Goal: Check status: Check status

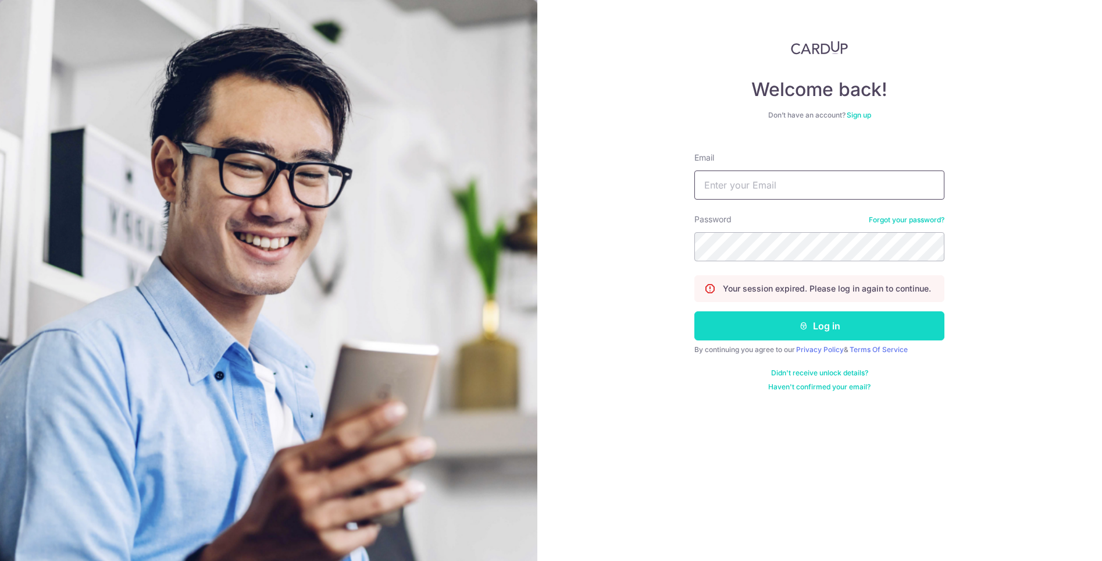
type input "[EMAIL_ADDRESS][DOMAIN_NAME]"
click at [819, 327] on button "Log in" at bounding box center [819, 325] width 250 height 29
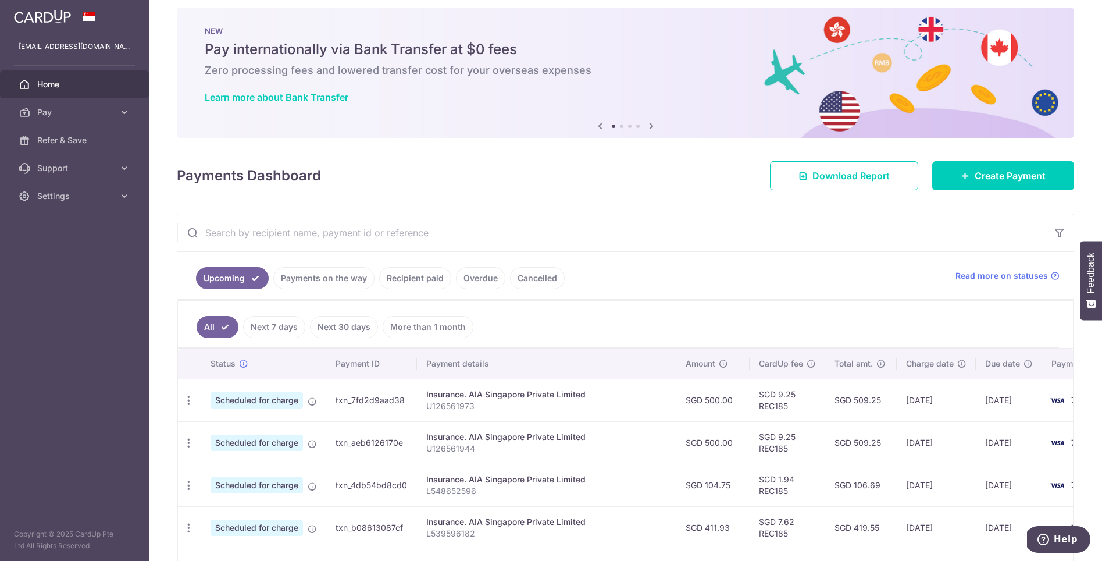
scroll to position [174, 0]
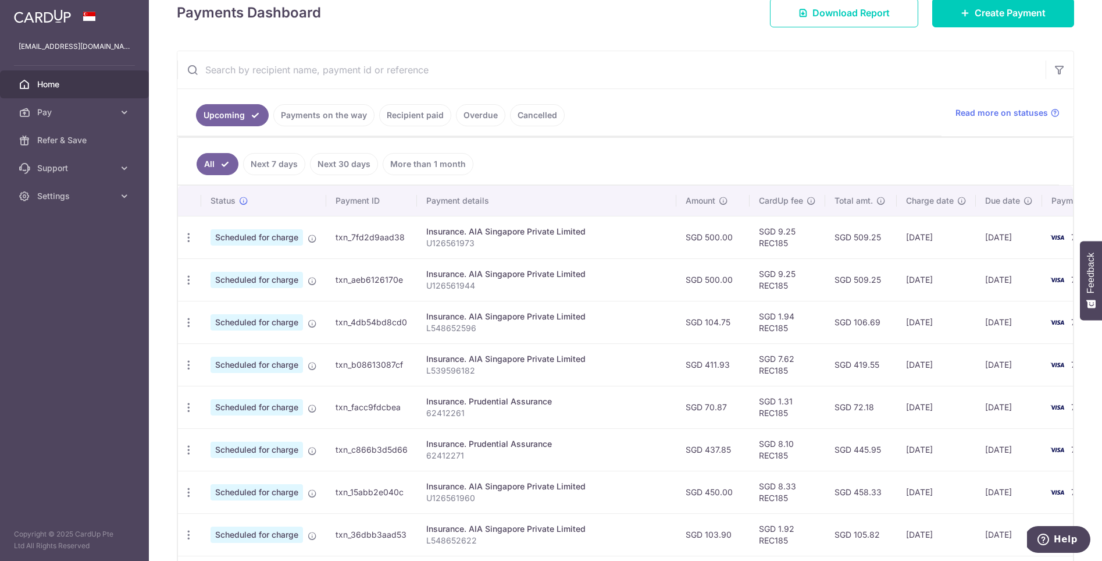
click at [310, 113] on div at bounding box center [556, 283] width 1113 height 566
click at [332, 114] on link "Payments on the way" at bounding box center [323, 115] width 101 height 22
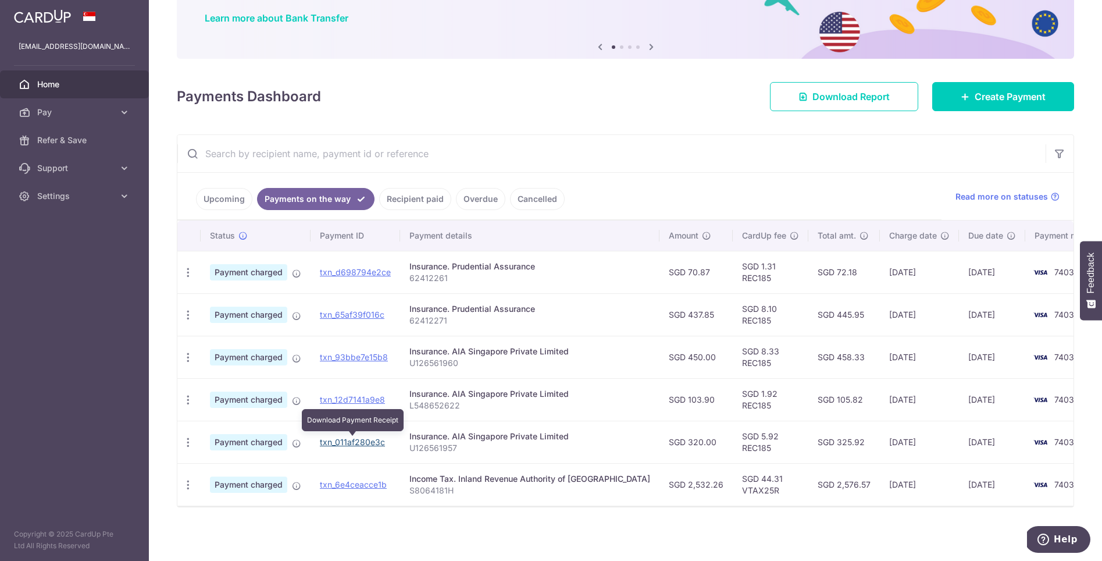
scroll to position [91, 0]
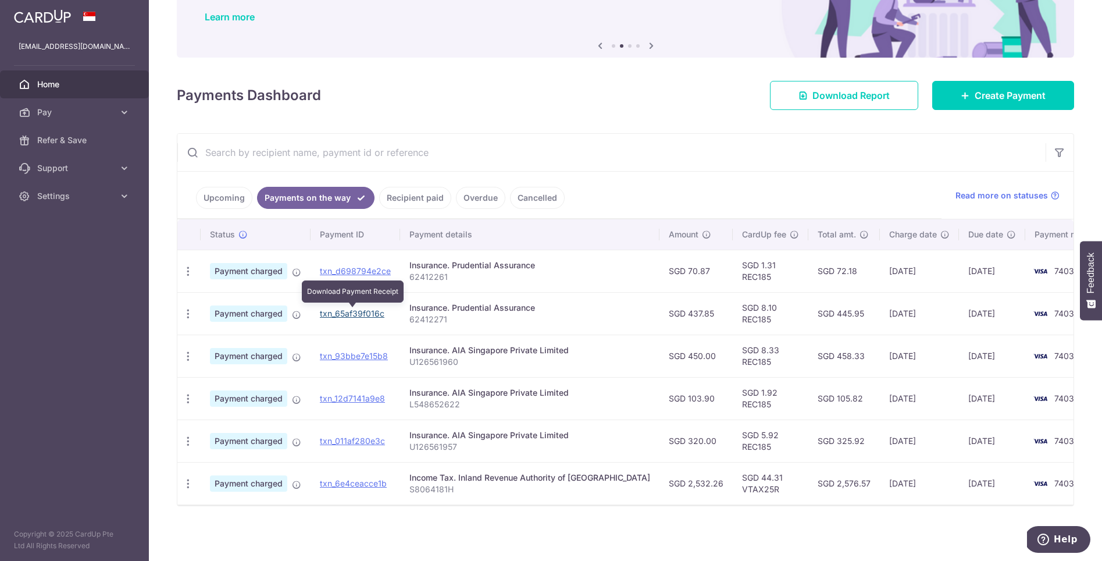
click at [372, 316] on link "txn_65af39f016c" at bounding box center [352, 313] width 65 height 10
click at [220, 312] on span "Payment charged" at bounding box center [248, 313] width 77 height 16
click at [439, 310] on div "Insurance. Prudential Assurance" at bounding box center [529, 308] width 241 height 12
click at [192, 309] on icon "button" at bounding box center [188, 314] width 12 height 12
click at [469, 259] on div "Insurance. Prudential Assurance" at bounding box center [529, 265] width 241 height 12
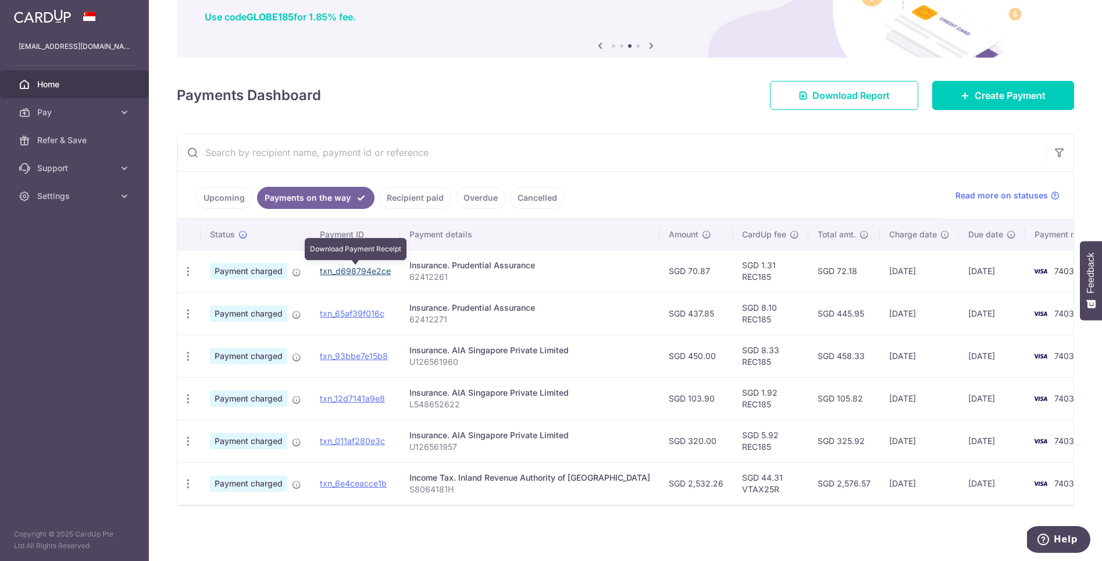
click at [366, 269] on link "txn_d698794e2ce" at bounding box center [355, 271] width 71 height 10
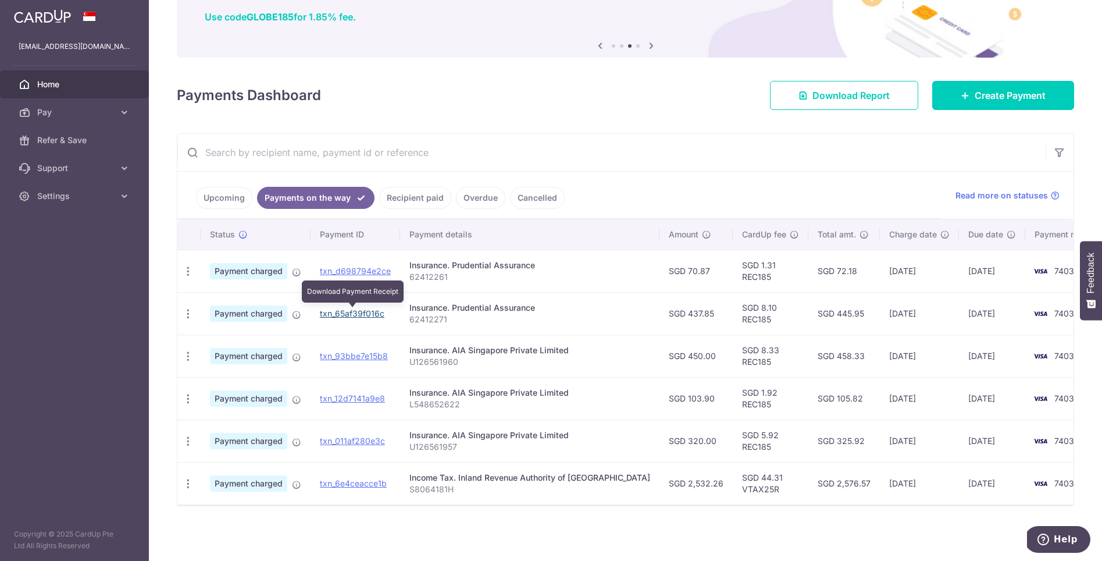
click at [371, 307] on td "txn_65af39f016c Download Payment Receipt" at bounding box center [356, 313] width 90 height 42
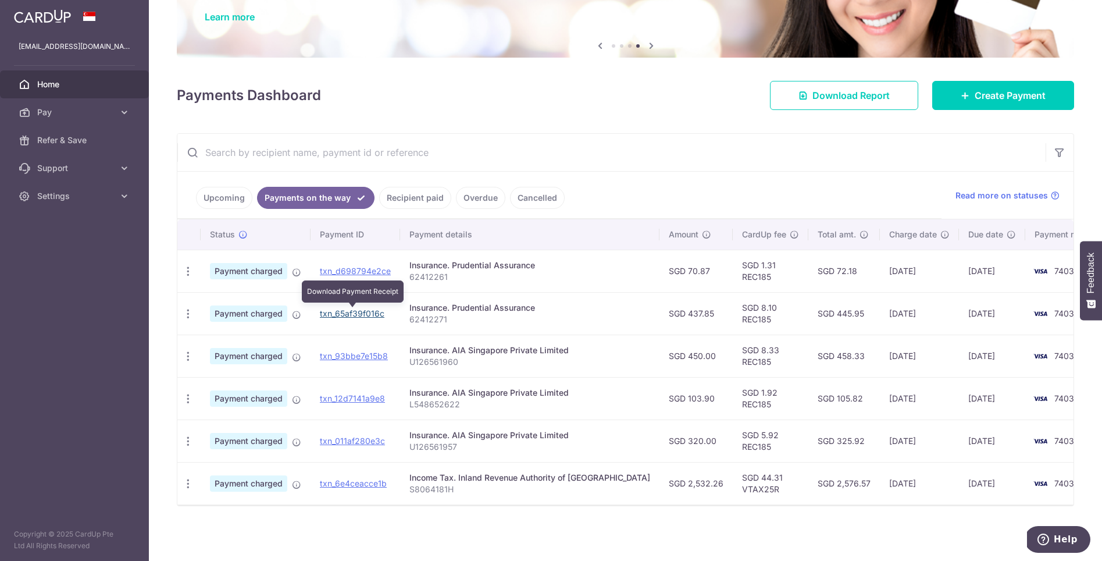
click at [357, 310] on link "txn_65af39f016c" at bounding box center [352, 313] width 65 height 10
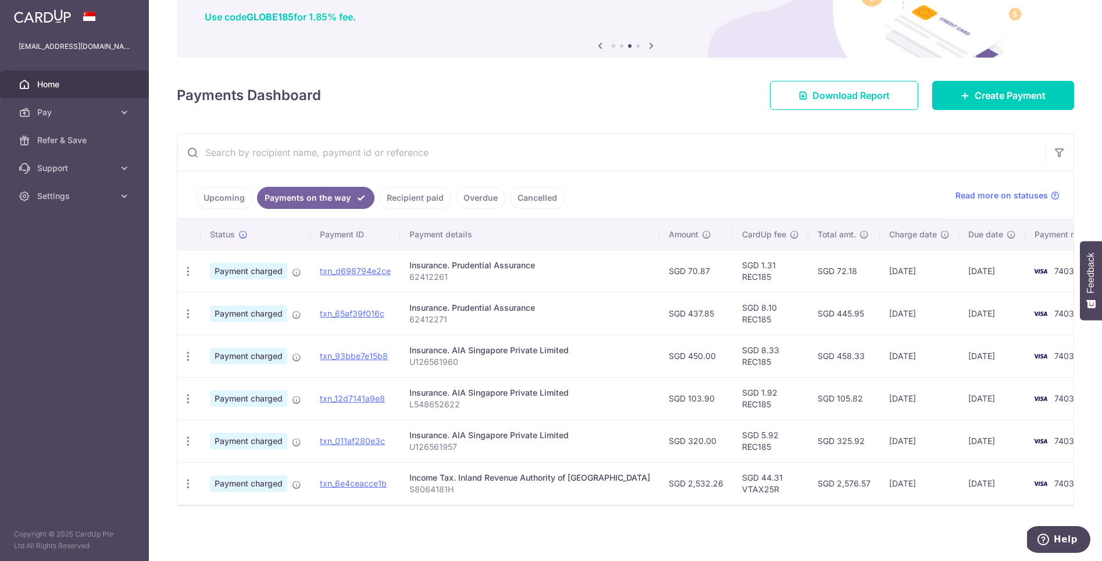
click at [426, 202] on link "Recipient paid" at bounding box center [415, 198] width 72 height 22
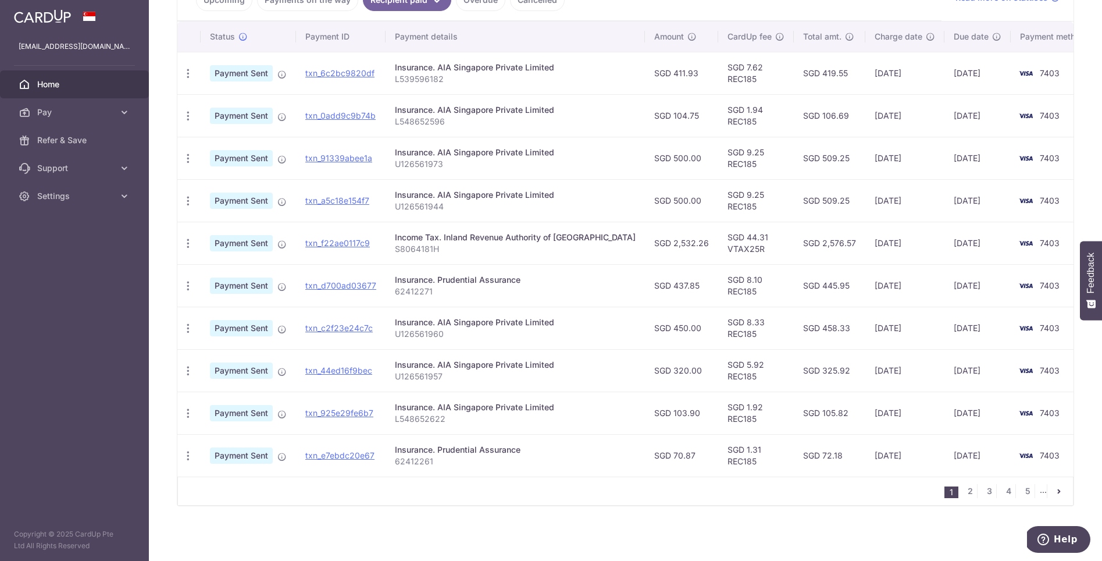
scroll to position [0, 0]
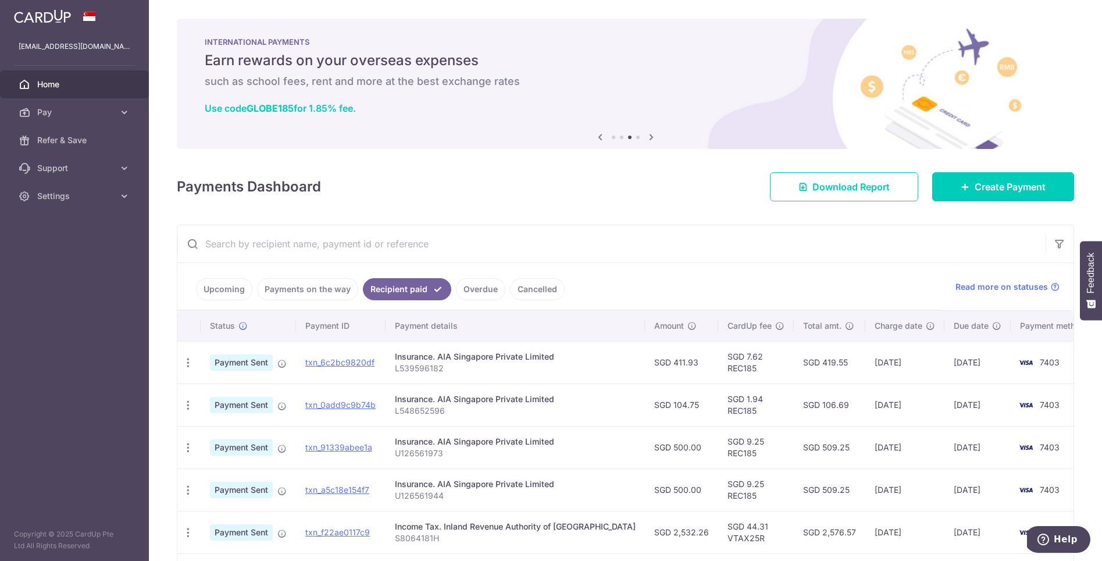
click at [804, 241] on input "text" at bounding box center [611, 243] width 868 height 37
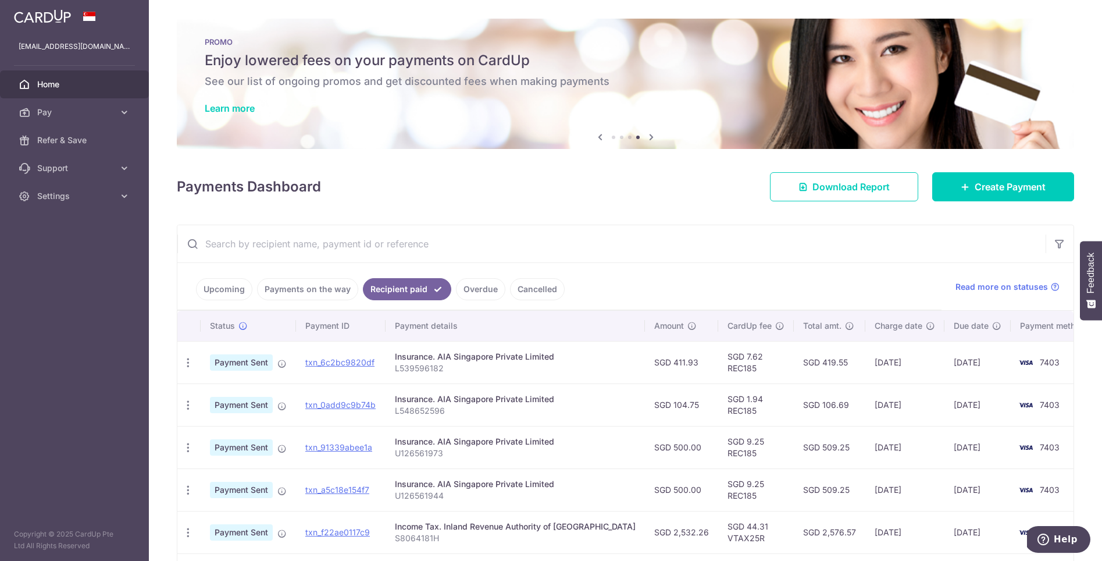
click at [412, 238] on input "text" at bounding box center [611, 243] width 868 height 37
paste input "62873631"
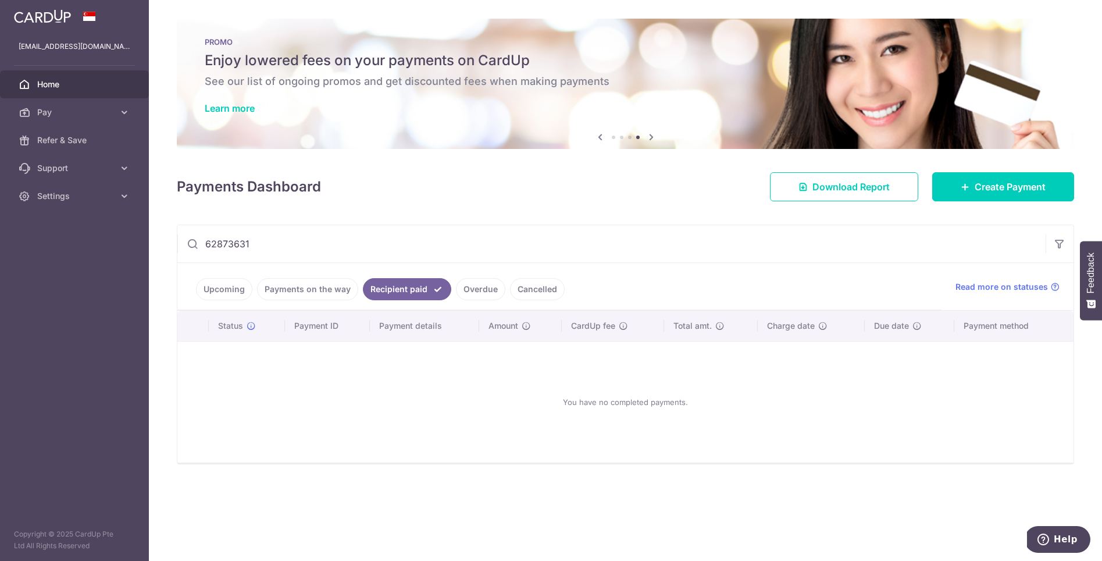
type input "62873631"
